Goal: Book appointment/travel/reservation

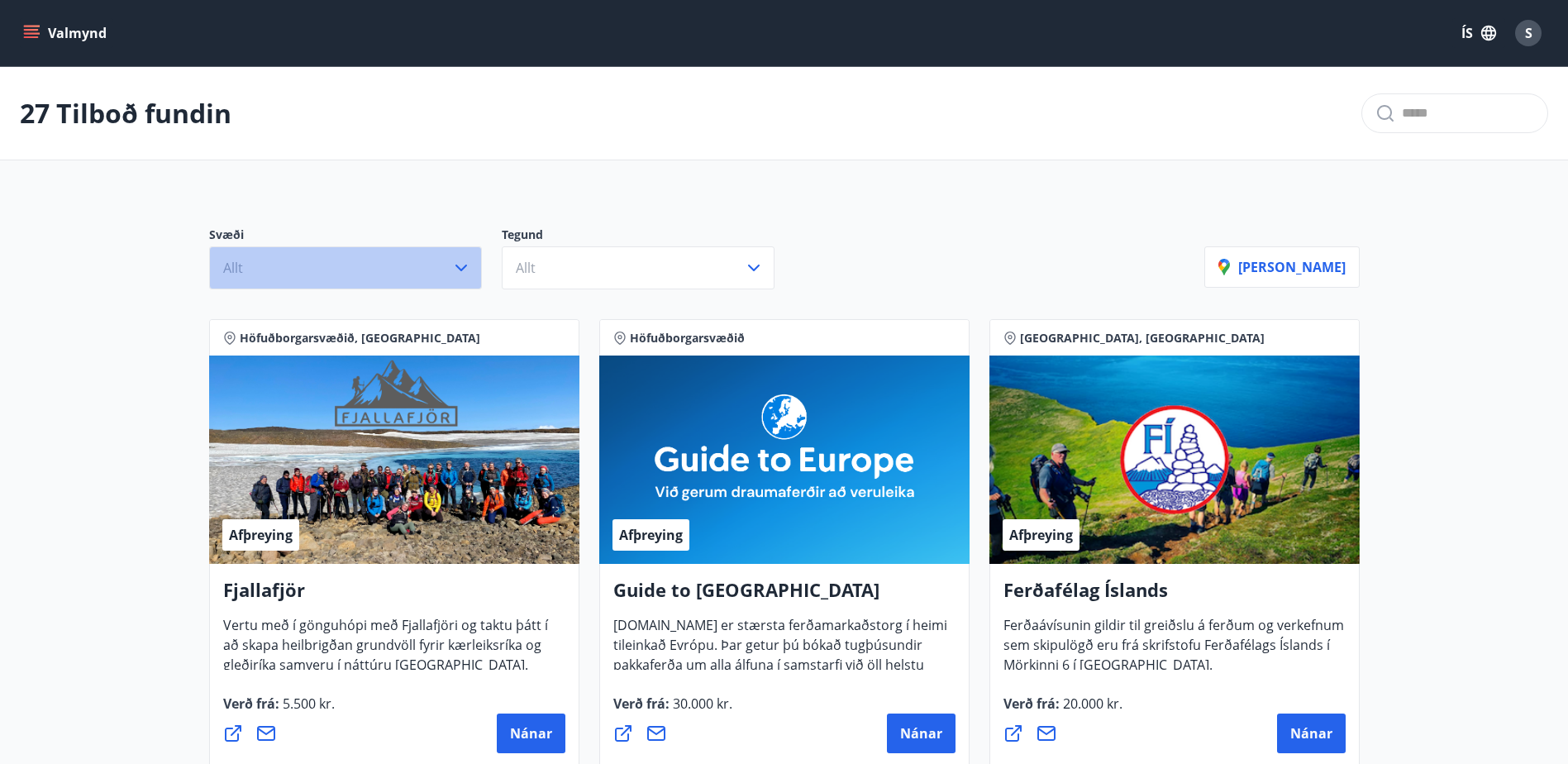
click at [406, 256] on button "Allt" at bounding box center [346, 268] width 273 height 43
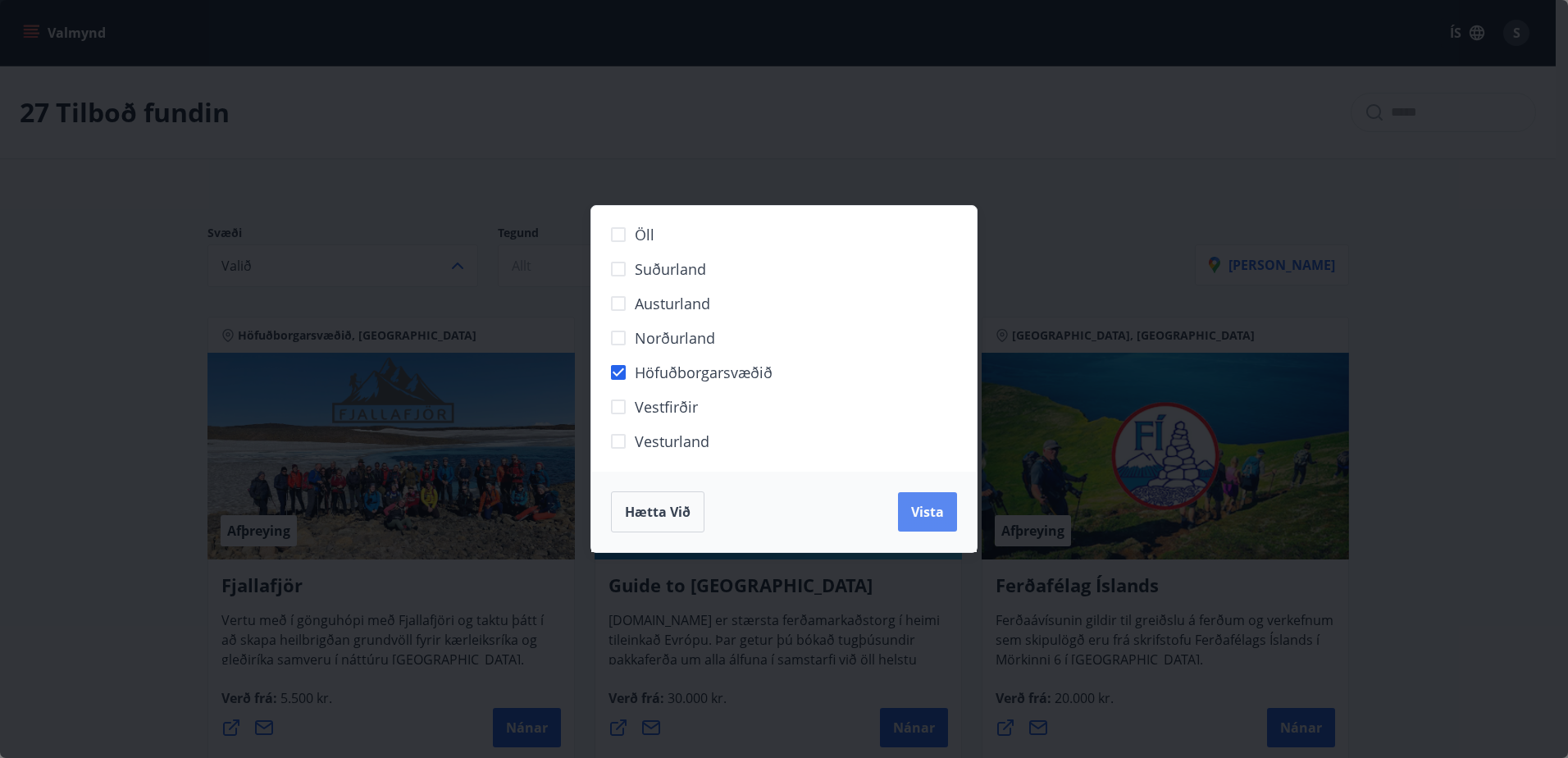
click at [912, 504] on span "Vista" at bounding box center [927, 512] width 33 height 18
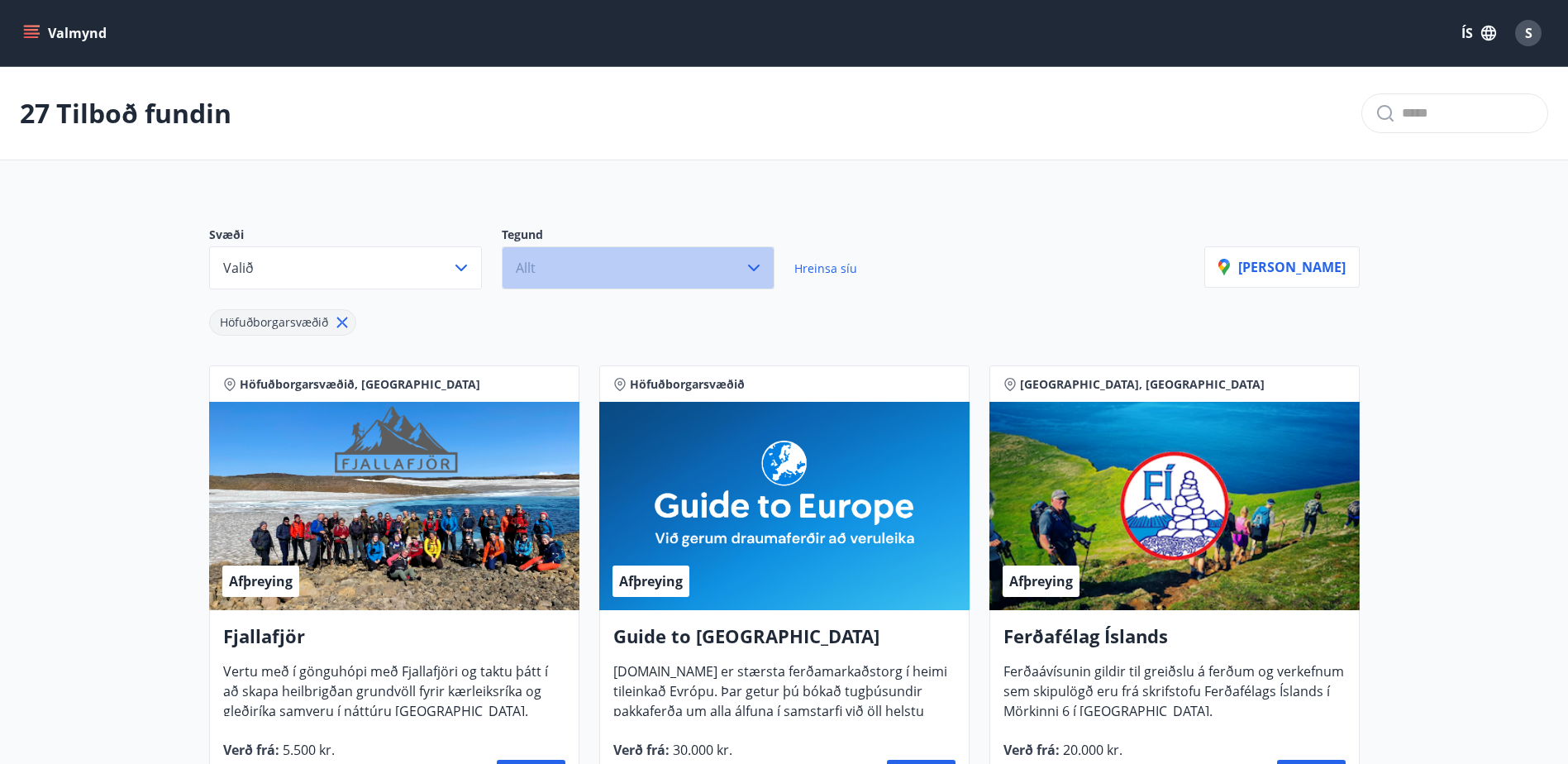
click at [737, 275] on button "Allt" at bounding box center [638, 268] width 273 height 43
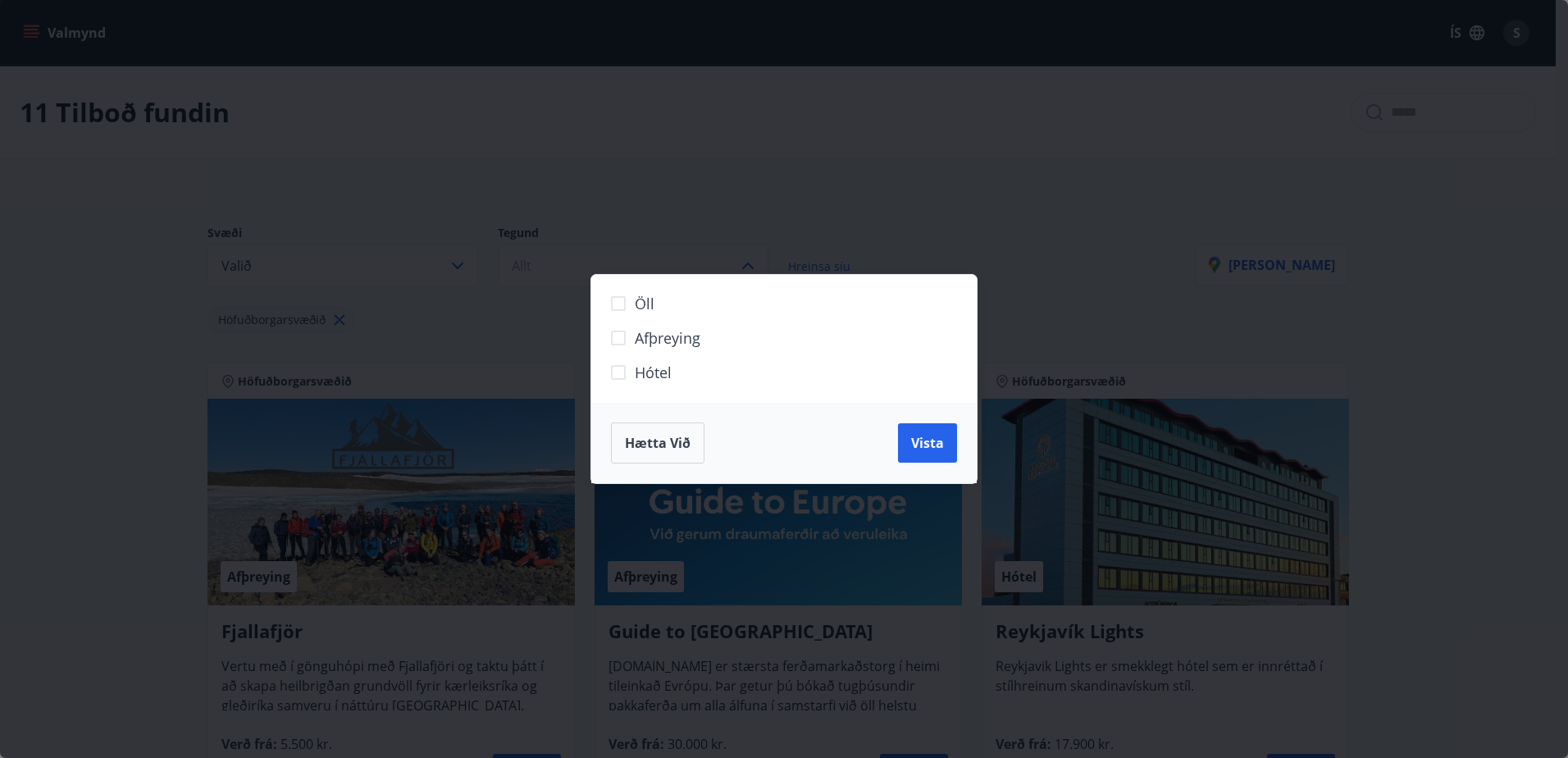
click at [618, 384] on label "Hótel" at bounding box center [774, 379] width 344 height 34
click at [932, 446] on span "Vista" at bounding box center [927, 443] width 33 height 18
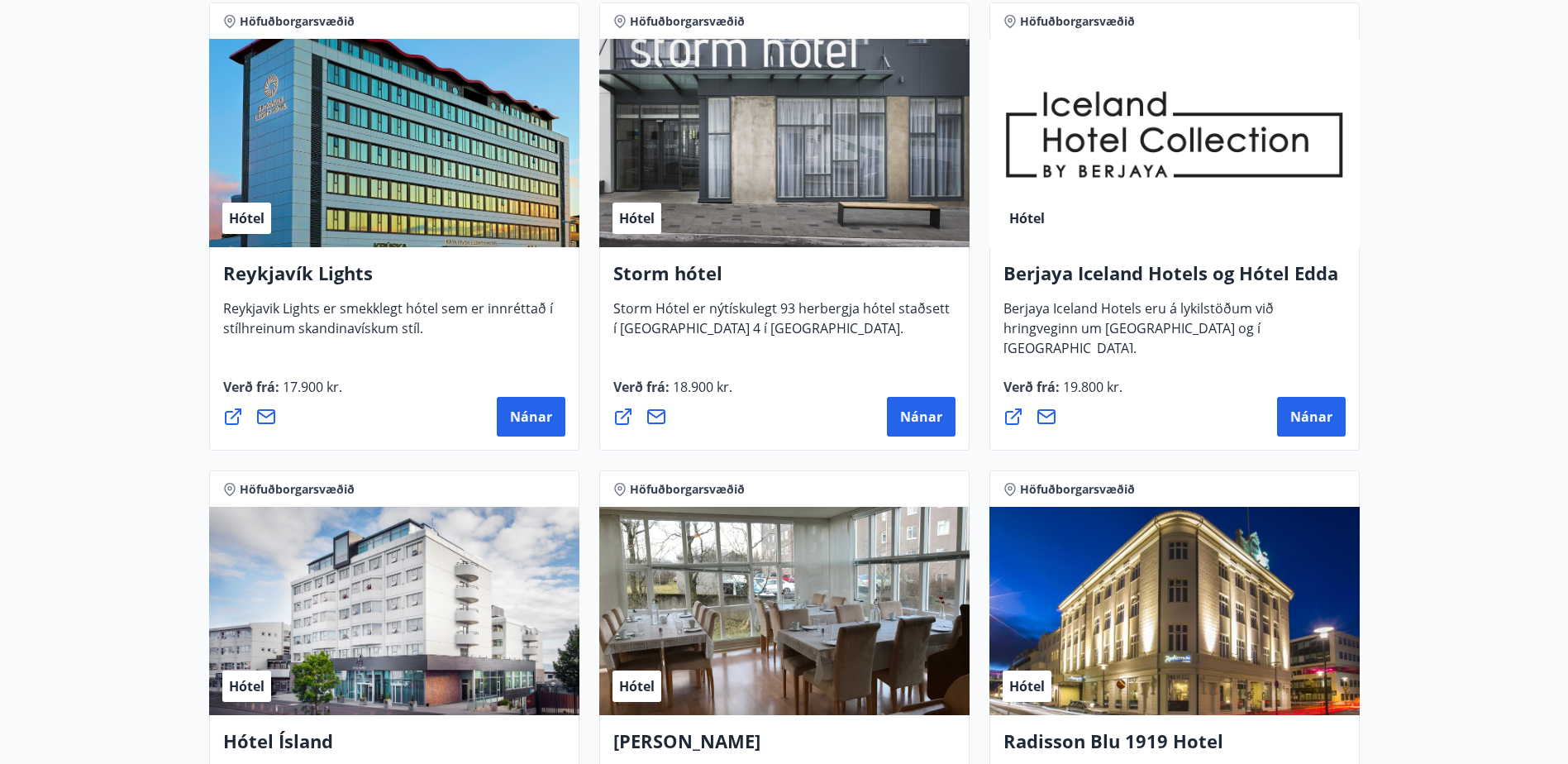
scroll to position [349, 0]
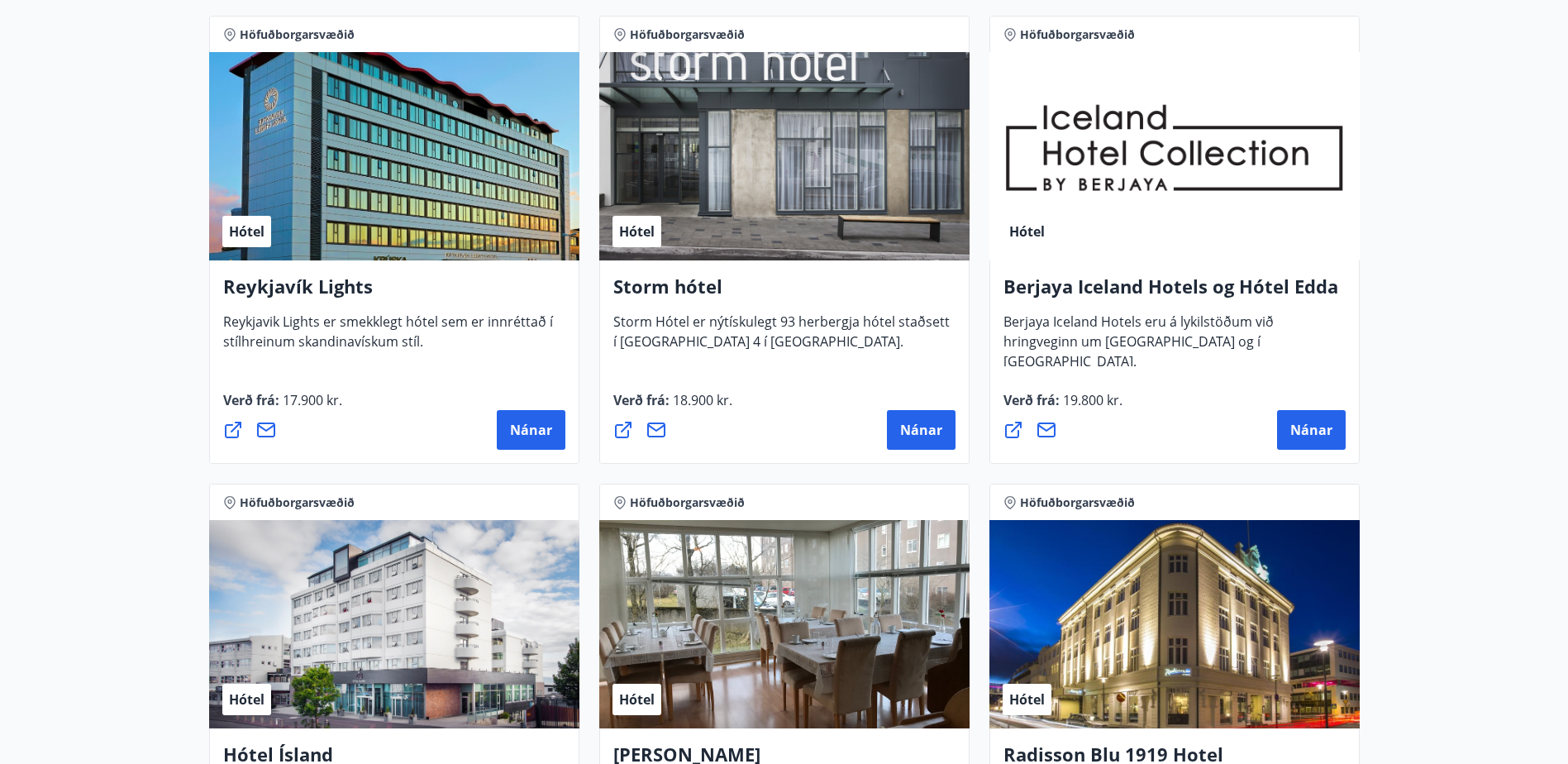
click at [603, 421] on div "Storm hótel Storm Hótel er nýtískulegt 93 herbergja hótel staðsett í [GEOGRAPHI…" at bounding box center [784, 361] width 370 height 203
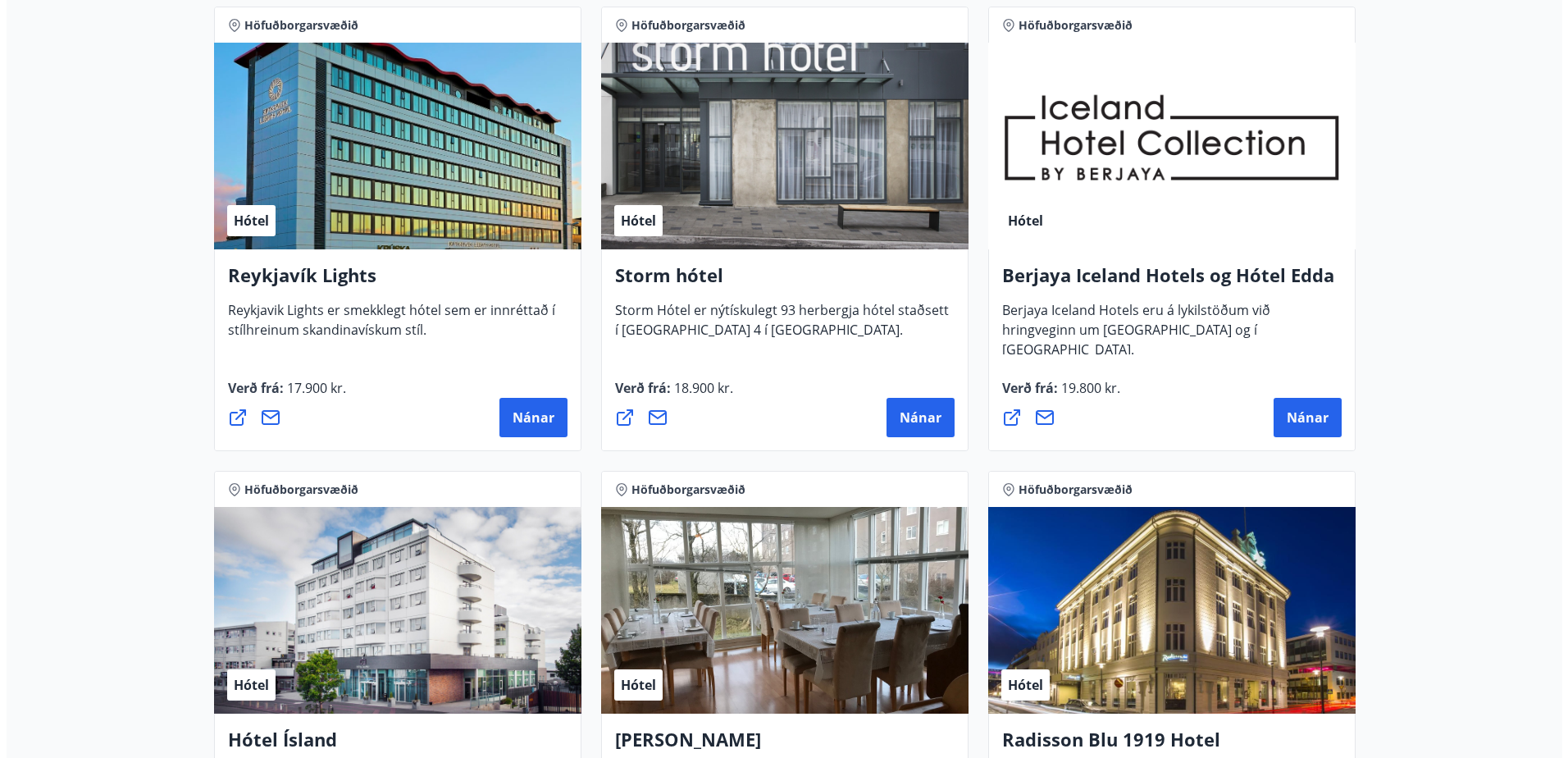
scroll to position [355, 0]
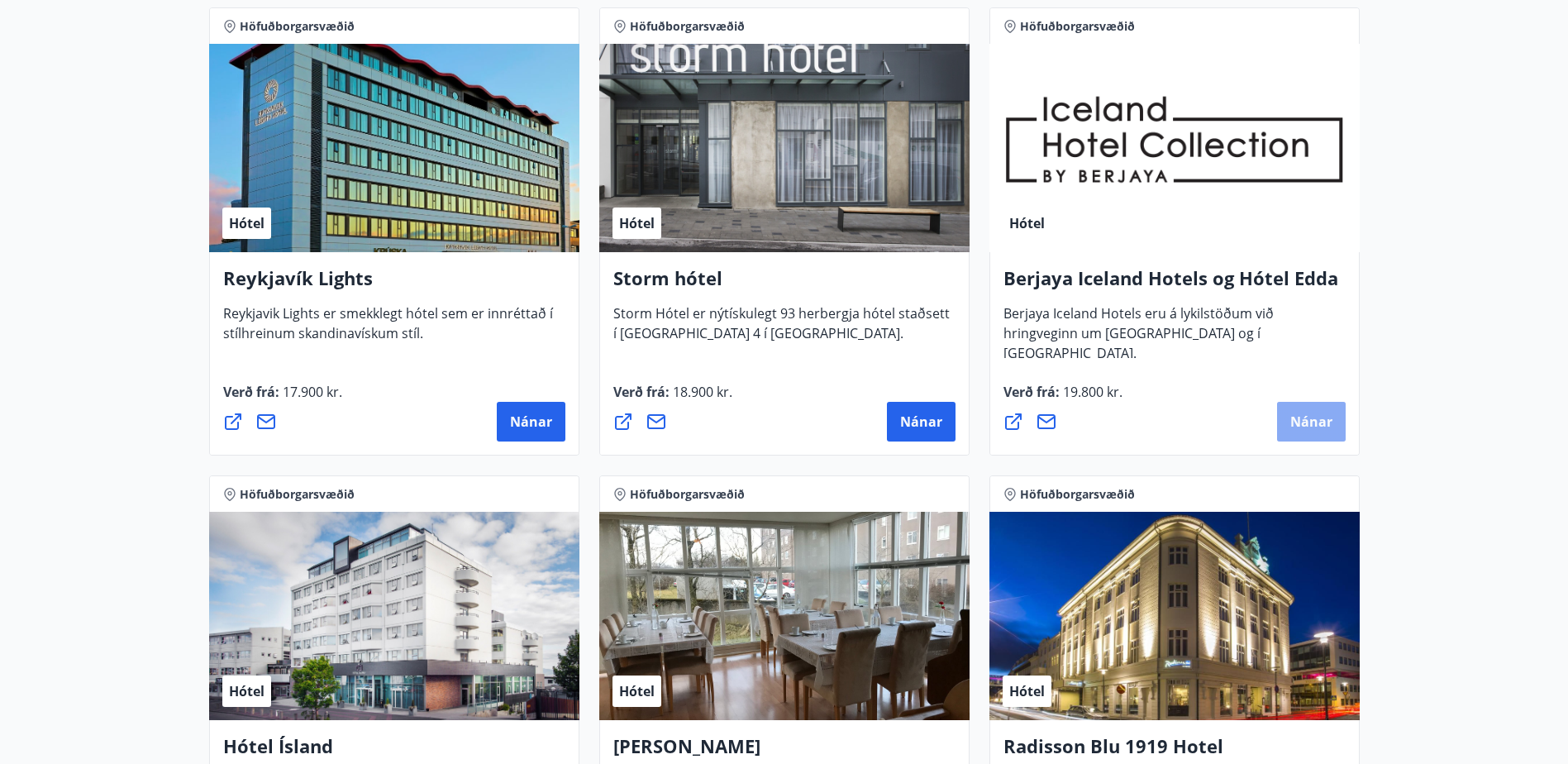
click at [1315, 426] on span "Nánar" at bounding box center [1311, 422] width 42 height 18
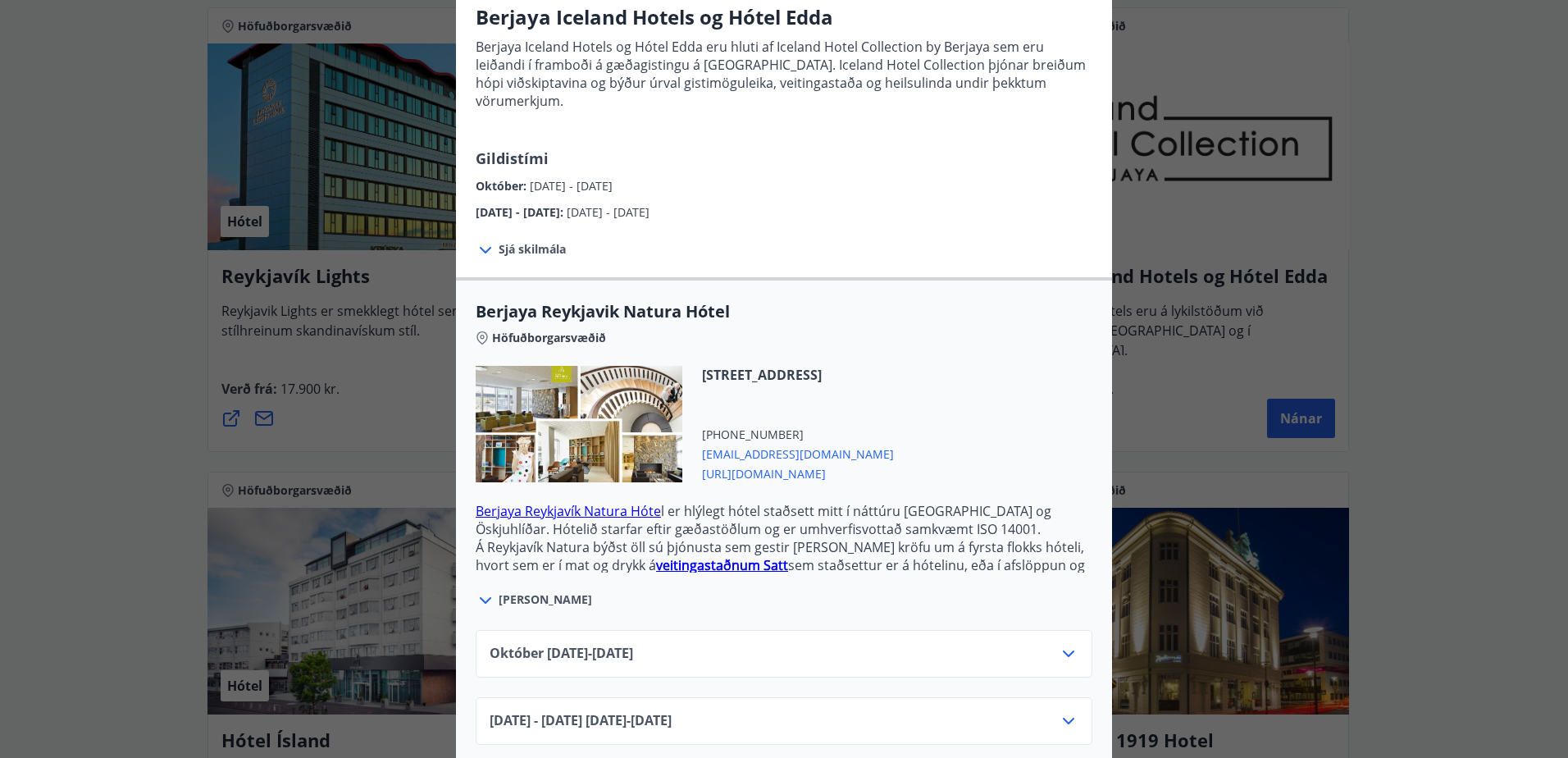
scroll to position [137, 0]
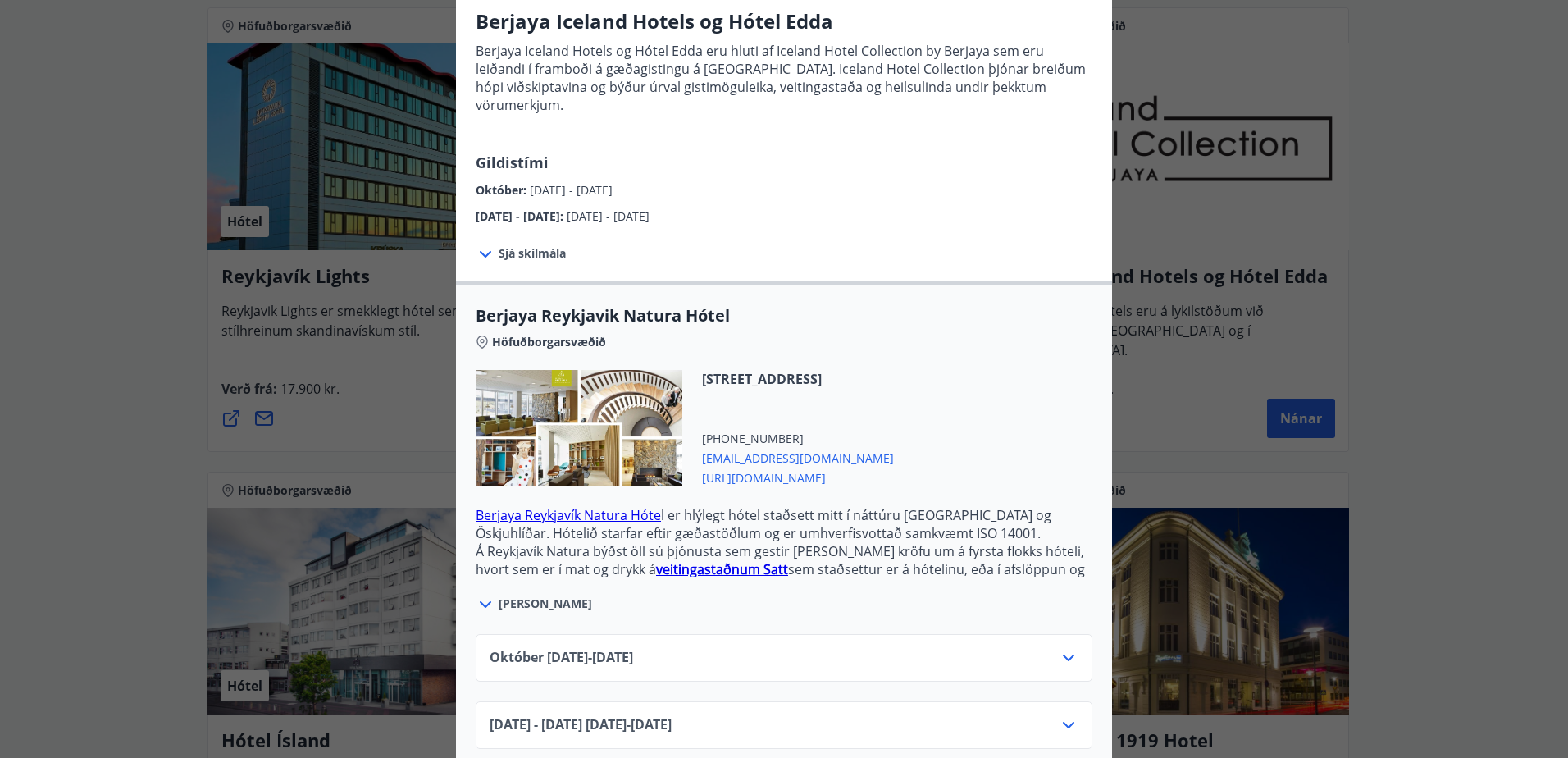
click at [807, 658] on div "[DATE]10.25 - [DATE]" at bounding box center [784, 664] width 588 height 33
click at [1061, 652] on div "[DATE]10.25 - [DATE]" at bounding box center [784, 664] width 588 height 33
click at [1061, 648] on icon at bounding box center [1068, 658] width 20 height 20
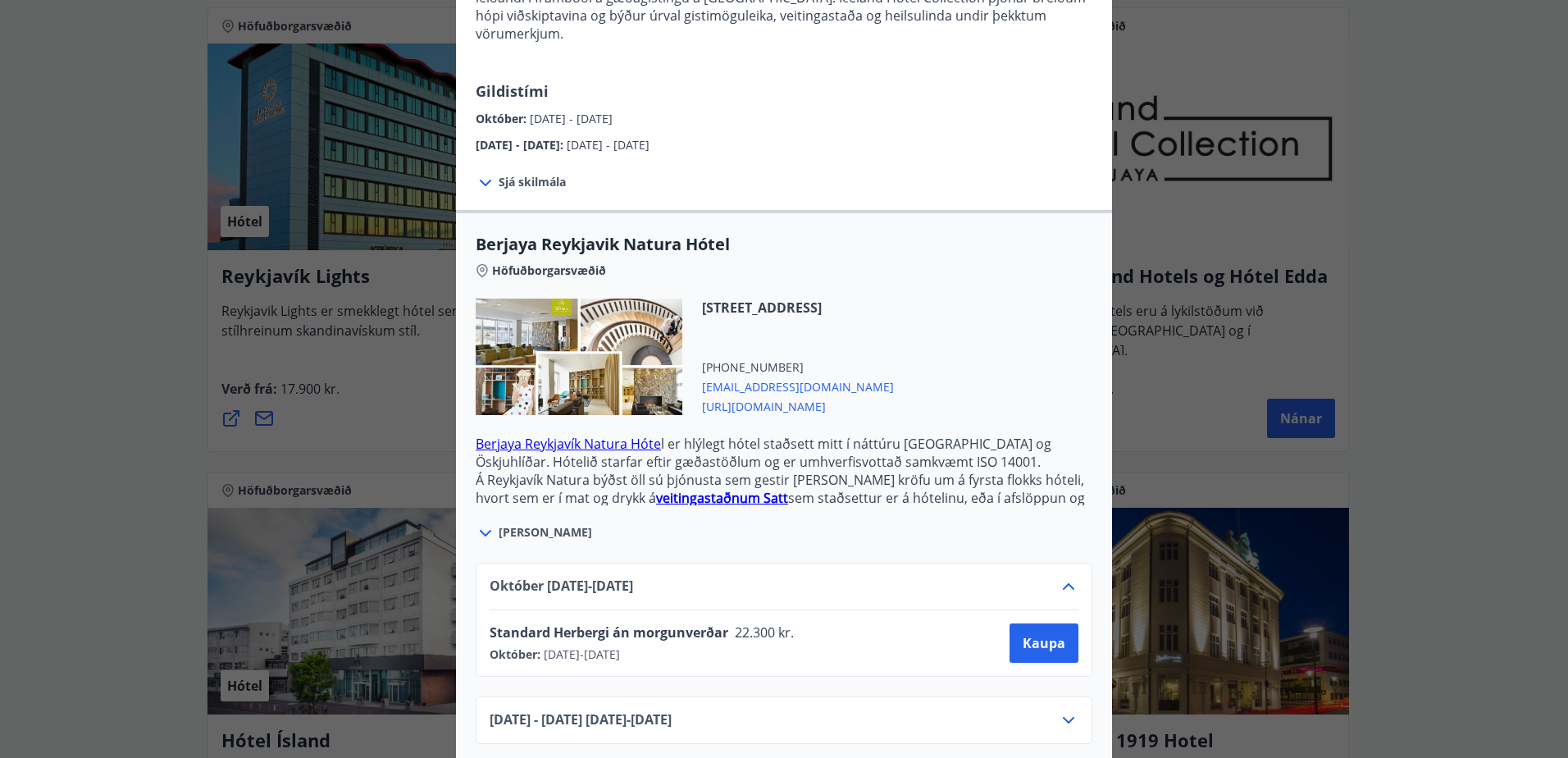
click at [1064, 583] on icon at bounding box center [1068, 586] width 12 height 6
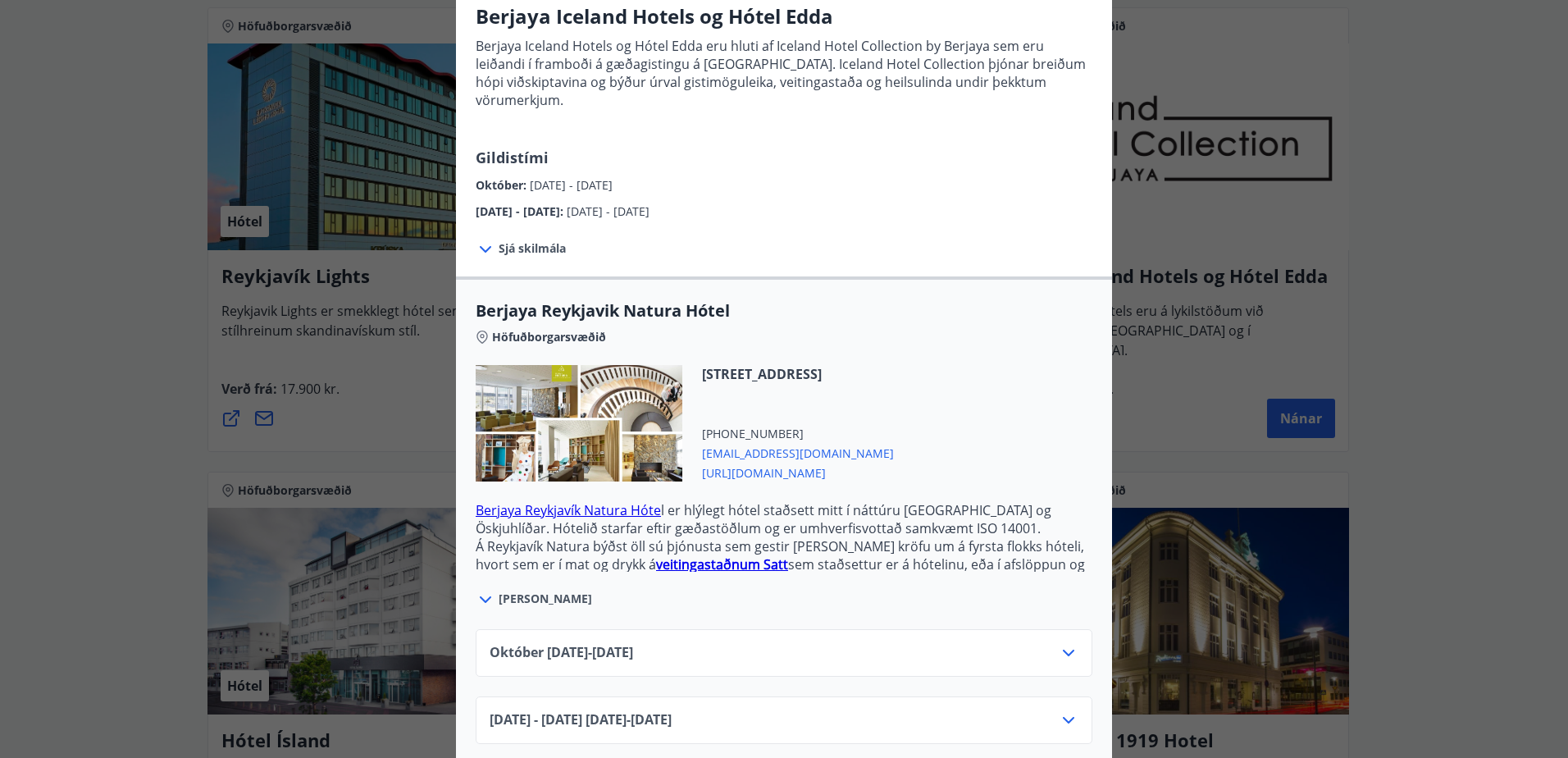
scroll to position [0, 0]
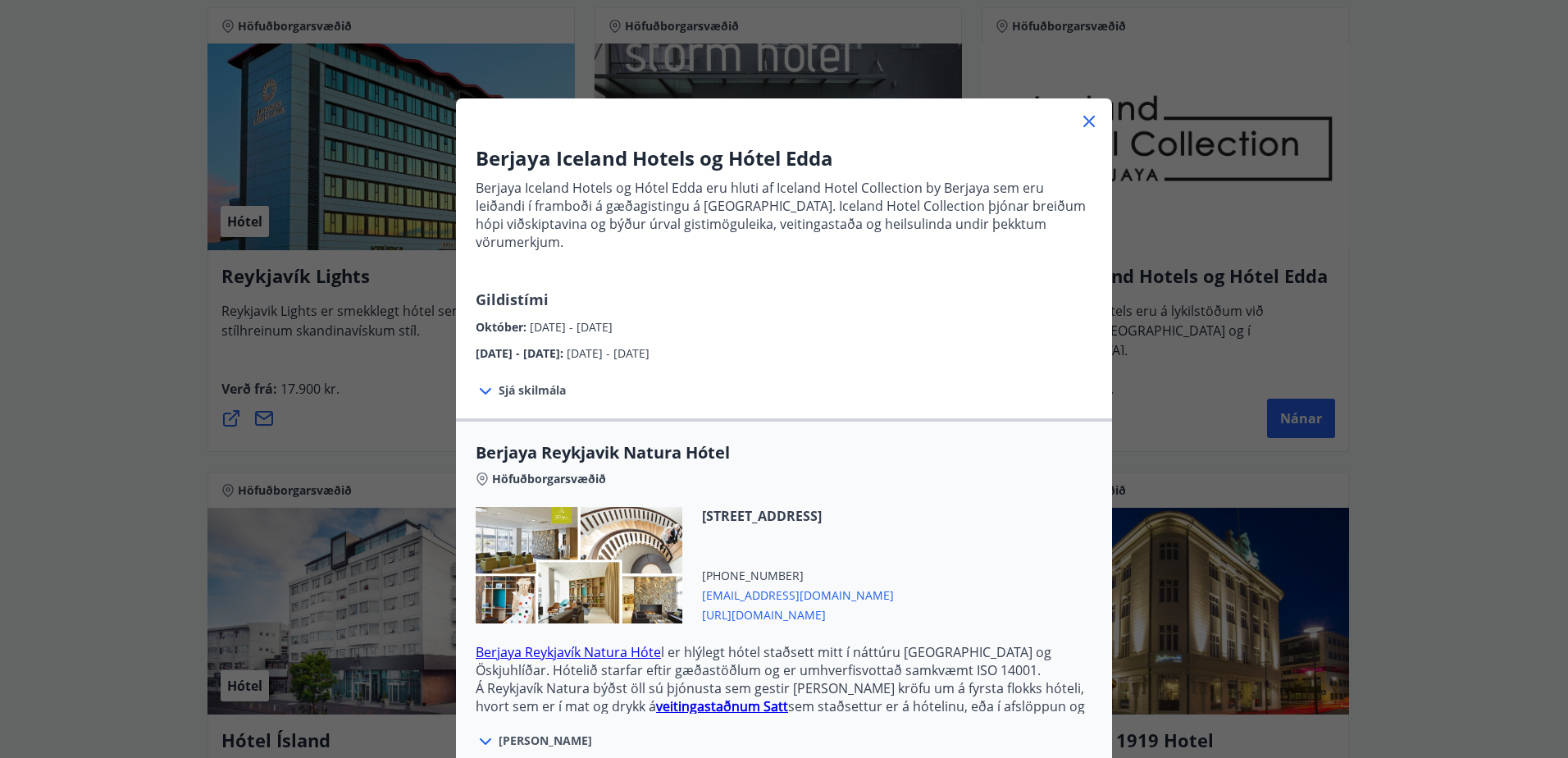
click at [1084, 120] on icon at bounding box center [1089, 121] width 12 height 12
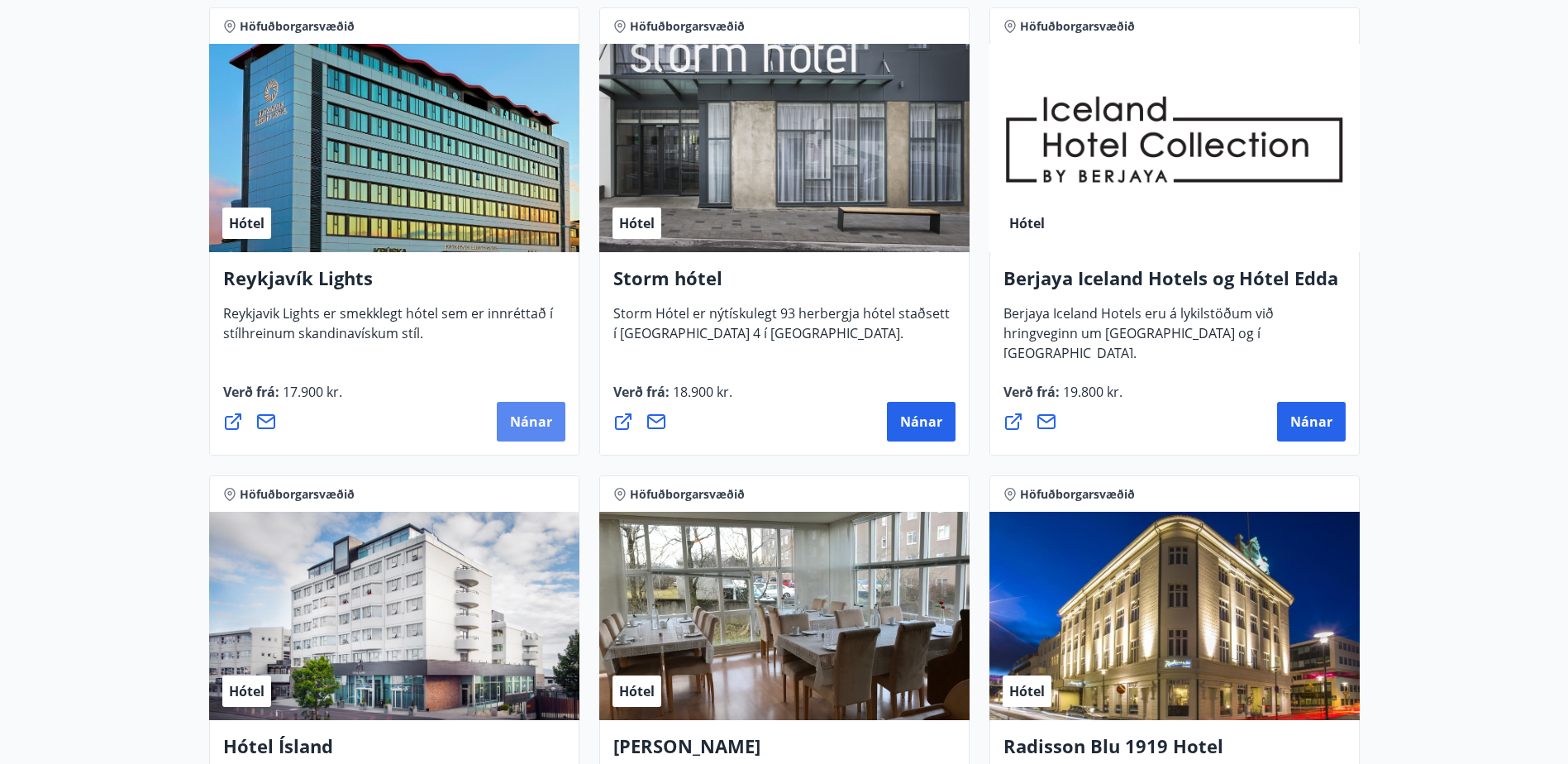
click at [517, 407] on button "Nánar" at bounding box center [531, 422] width 69 height 40
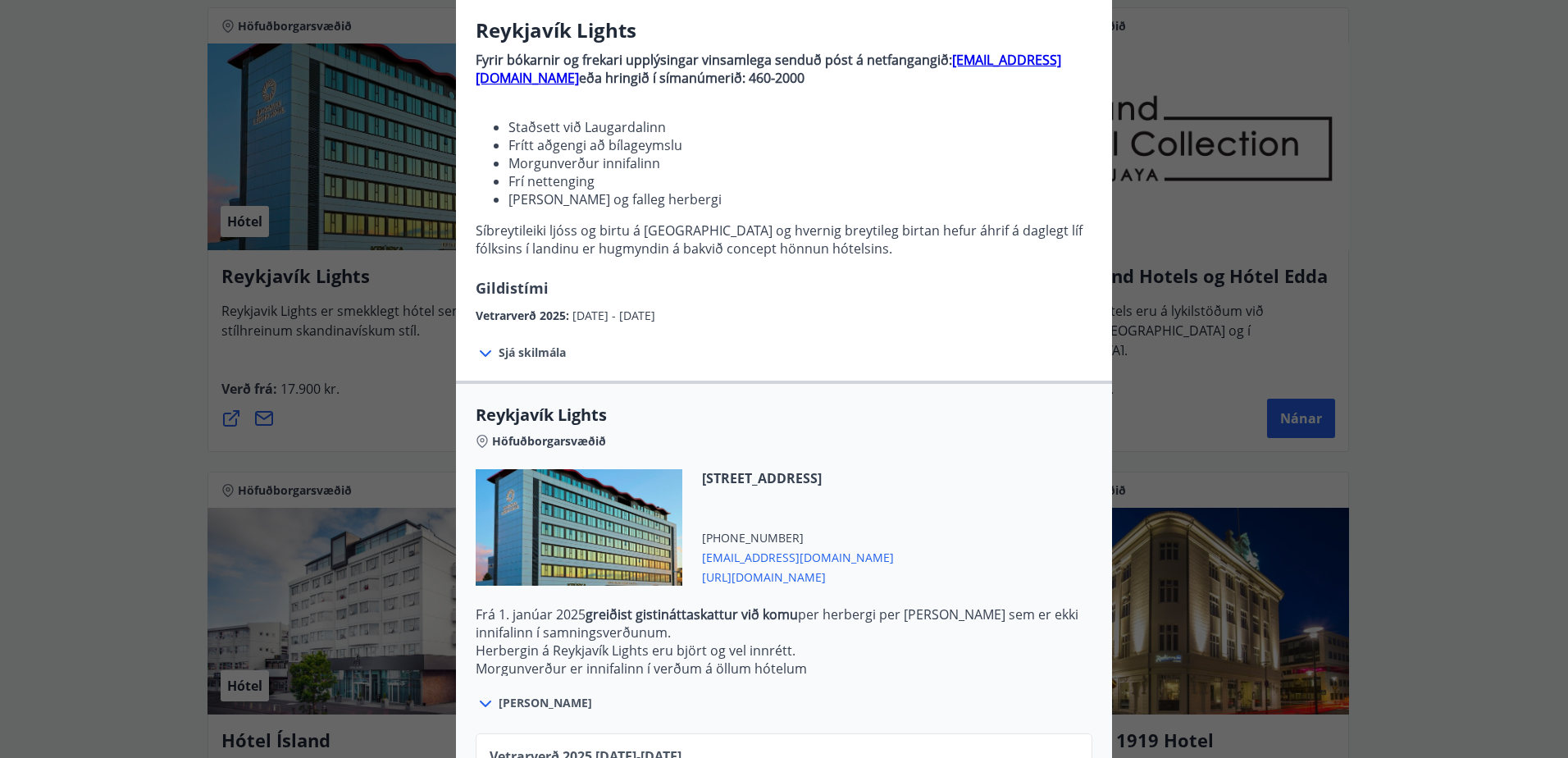
scroll to position [134, 0]
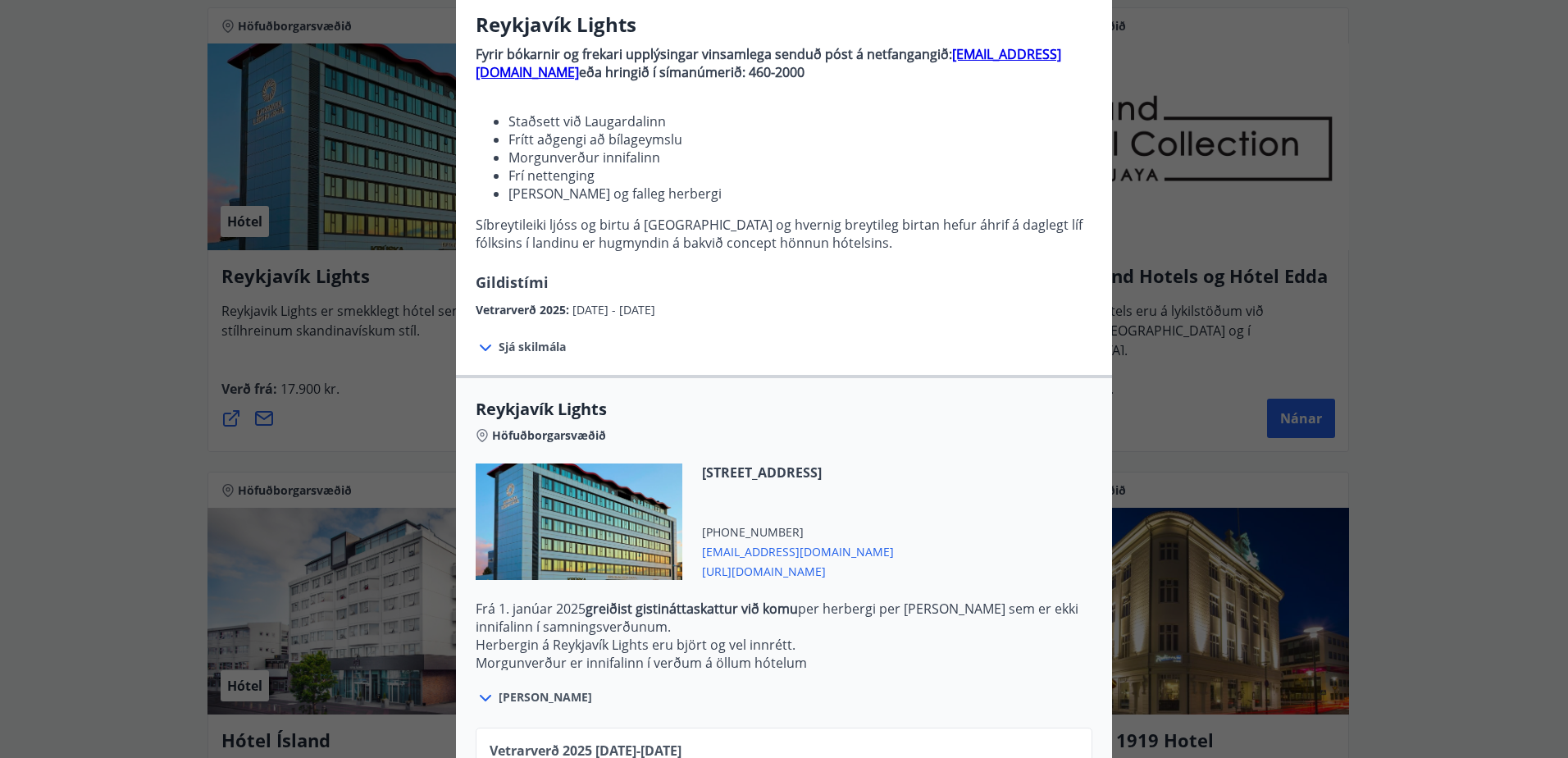
click at [534, 347] on span "Sjá skilmála" at bounding box center [532, 347] width 67 height 16
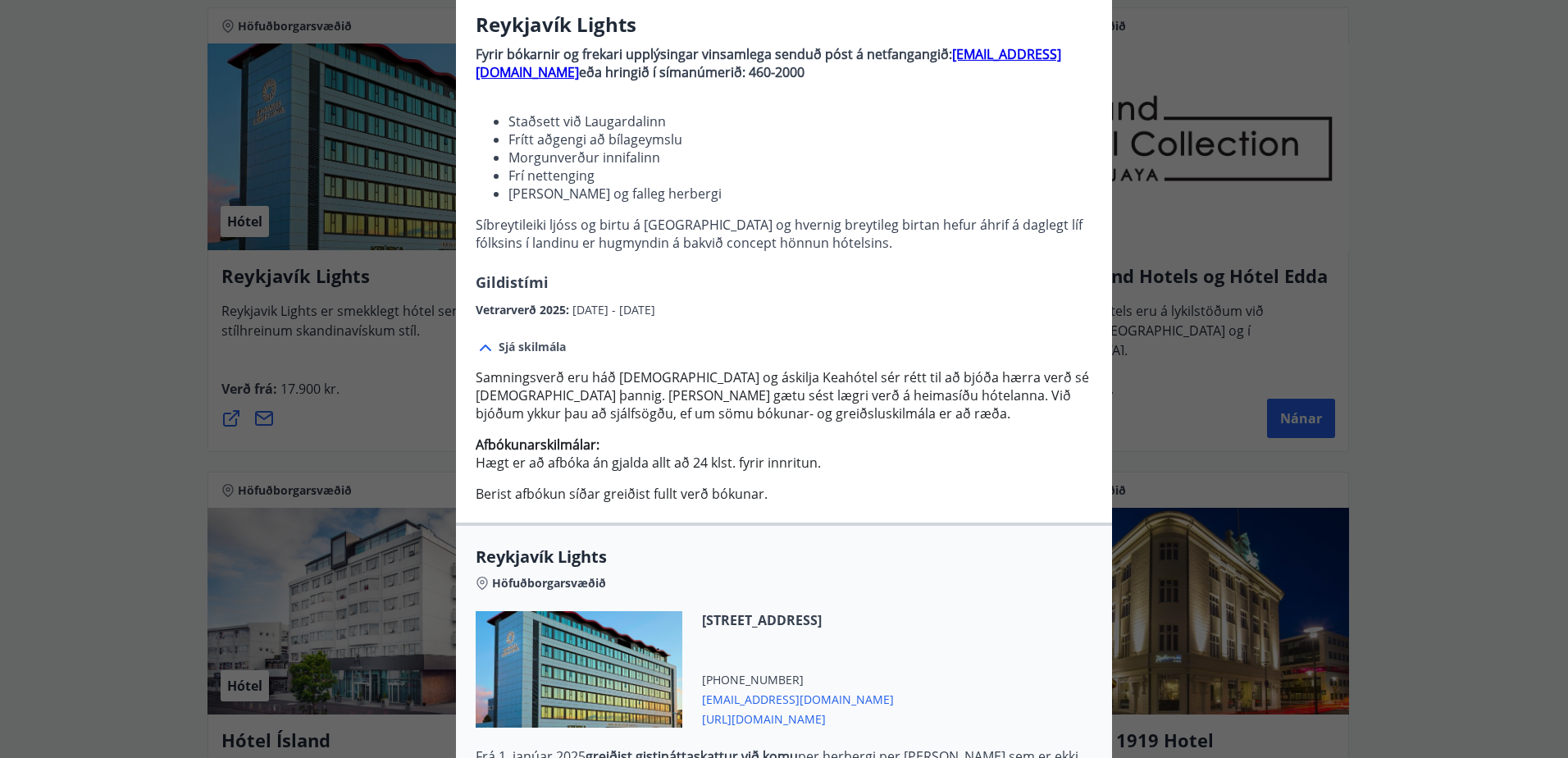
click at [534, 347] on span "Sjá skilmála" at bounding box center [532, 347] width 67 height 16
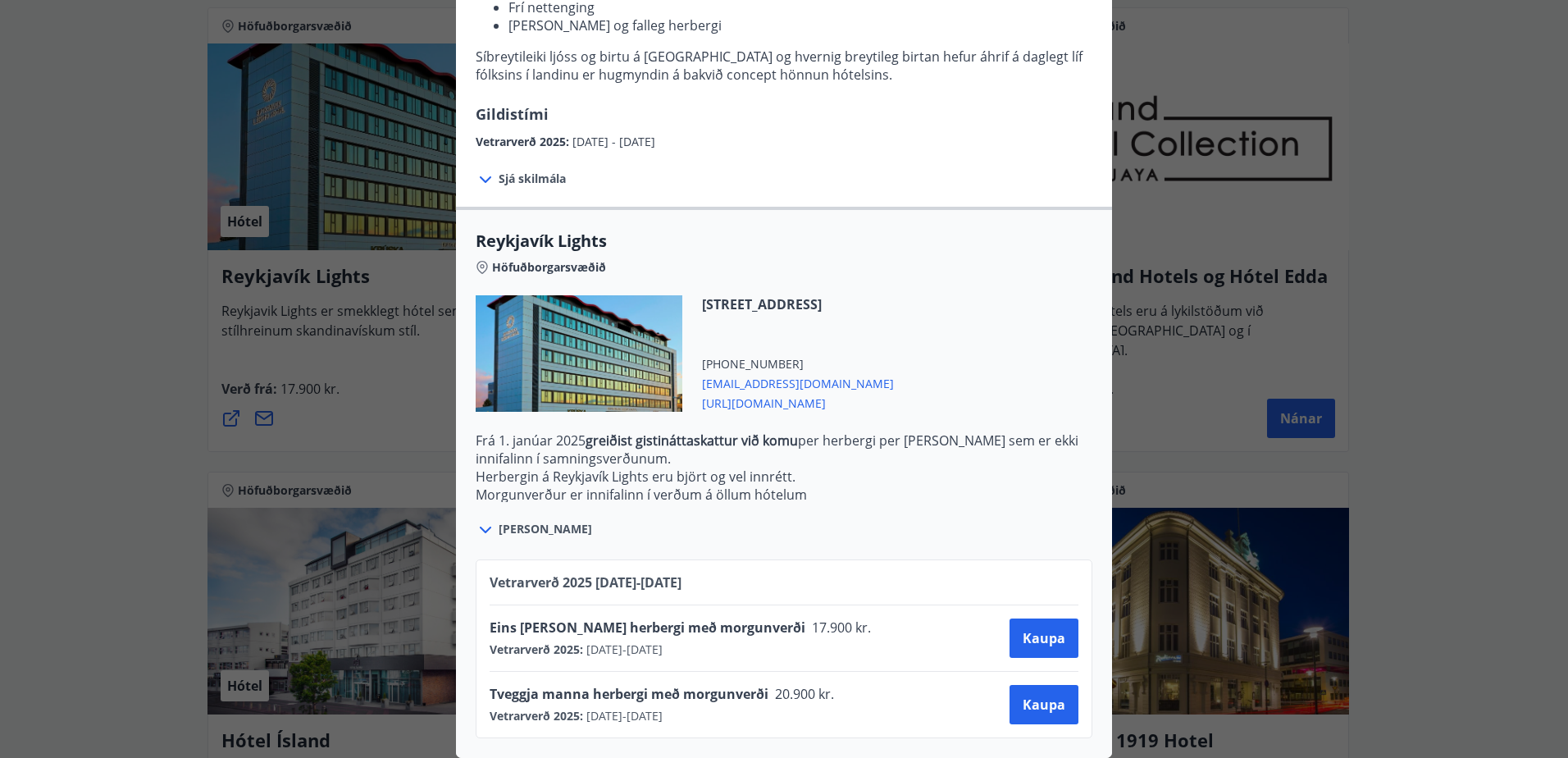
scroll to position [314, 0]
drag, startPoint x: 850, startPoint y: 364, endPoint x: 692, endPoint y: 372, distance: 158.2
click at [692, 372] on div "[STREET_ADDRESS] [PHONE_NUMBER] [EMAIL_ADDRESS][DOMAIN_NAME] [URL][DOMAIN_NAME]" at bounding box center [788, 354] width 211 height 116
copy span "[EMAIL_ADDRESS][DOMAIN_NAME]"
